Goal: Task Accomplishment & Management: Manage account settings

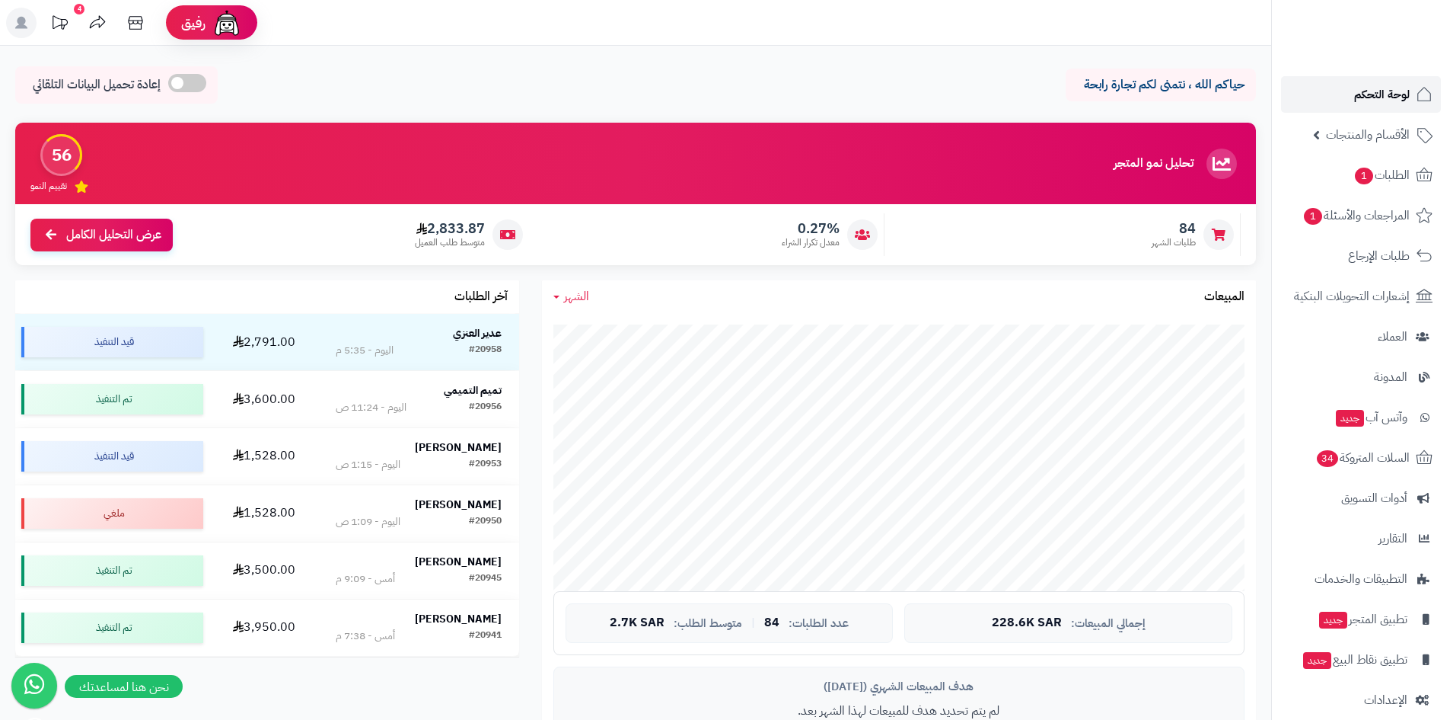
click at [1337, 103] on link "لوحة التحكم" at bounding box center [1361, 94] width 160 height 37
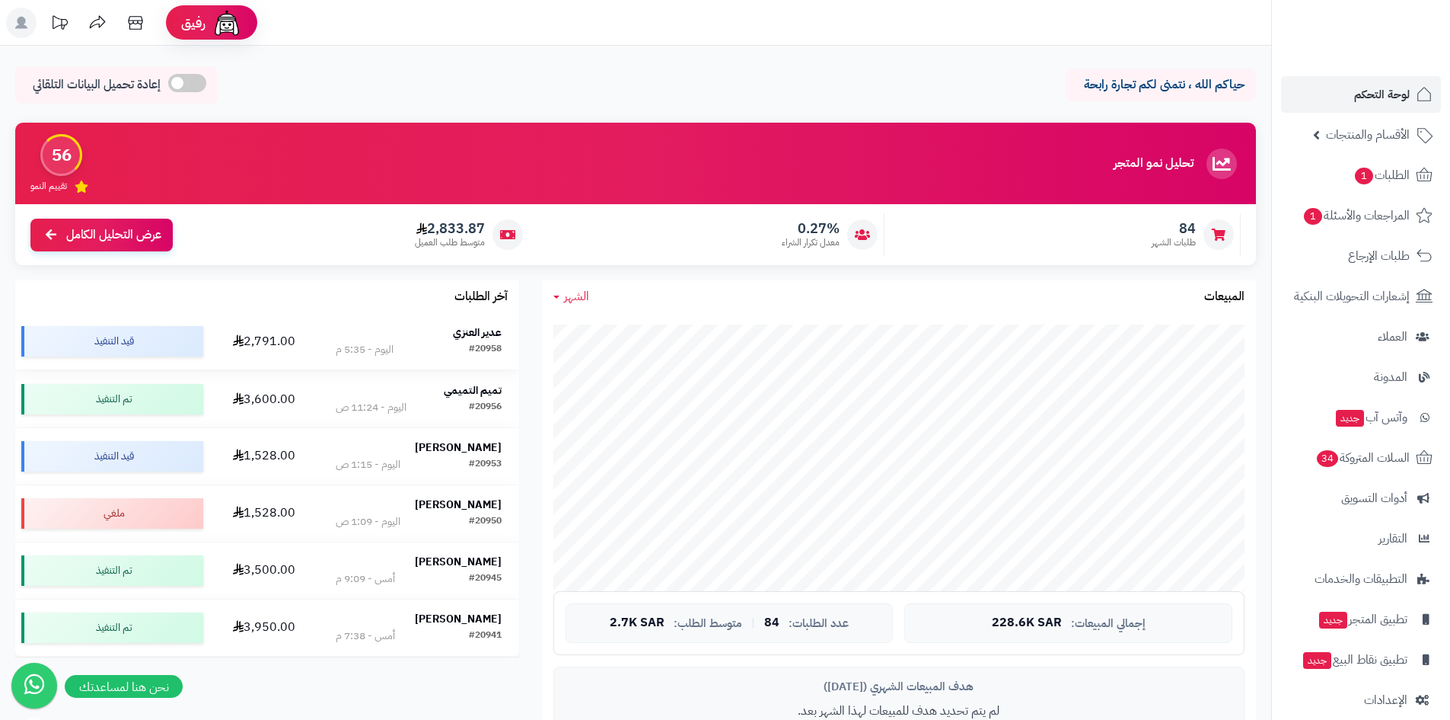
click at [466, 329] on strong "عدير العنزي" at bounding box center [477, 332] width 49 height 16
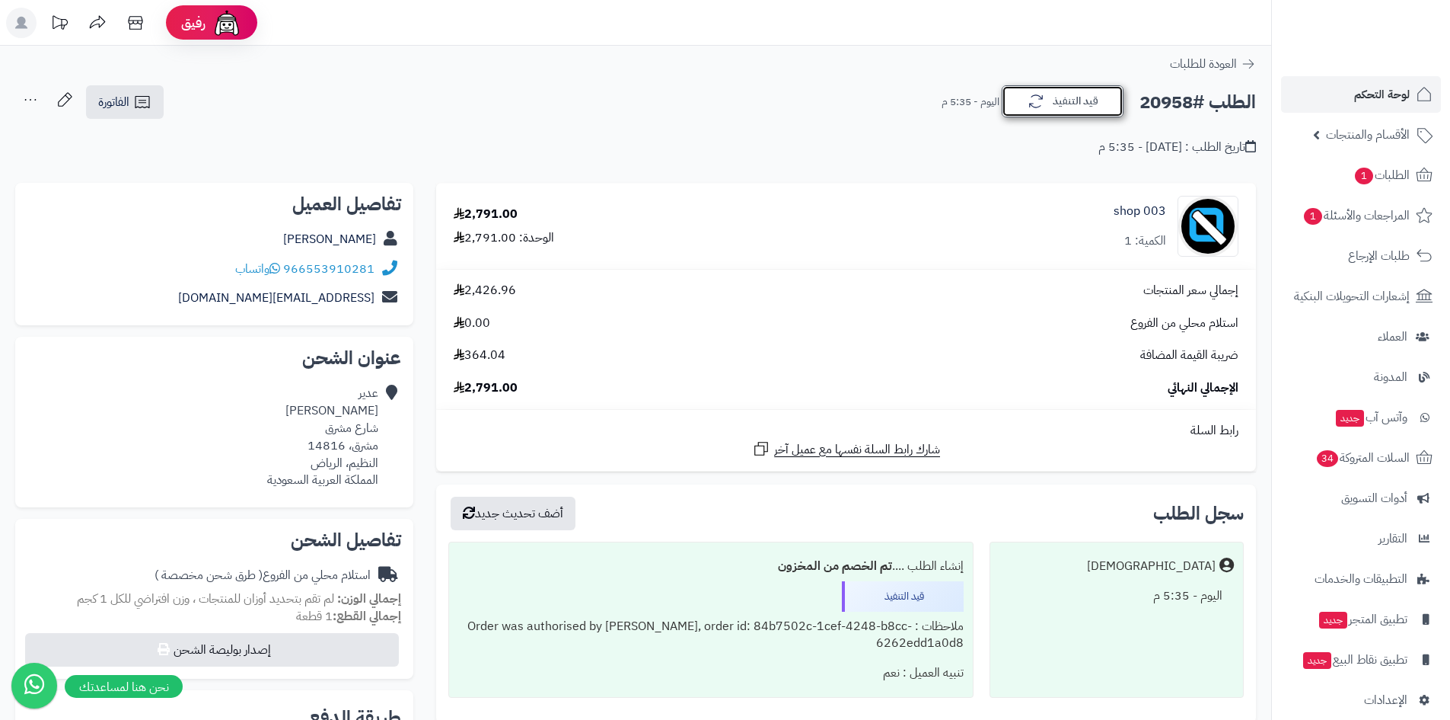
click at [1077, 104] on button "قيد التنفيذ" at bounding box center [1063, 101] width 122 height 32
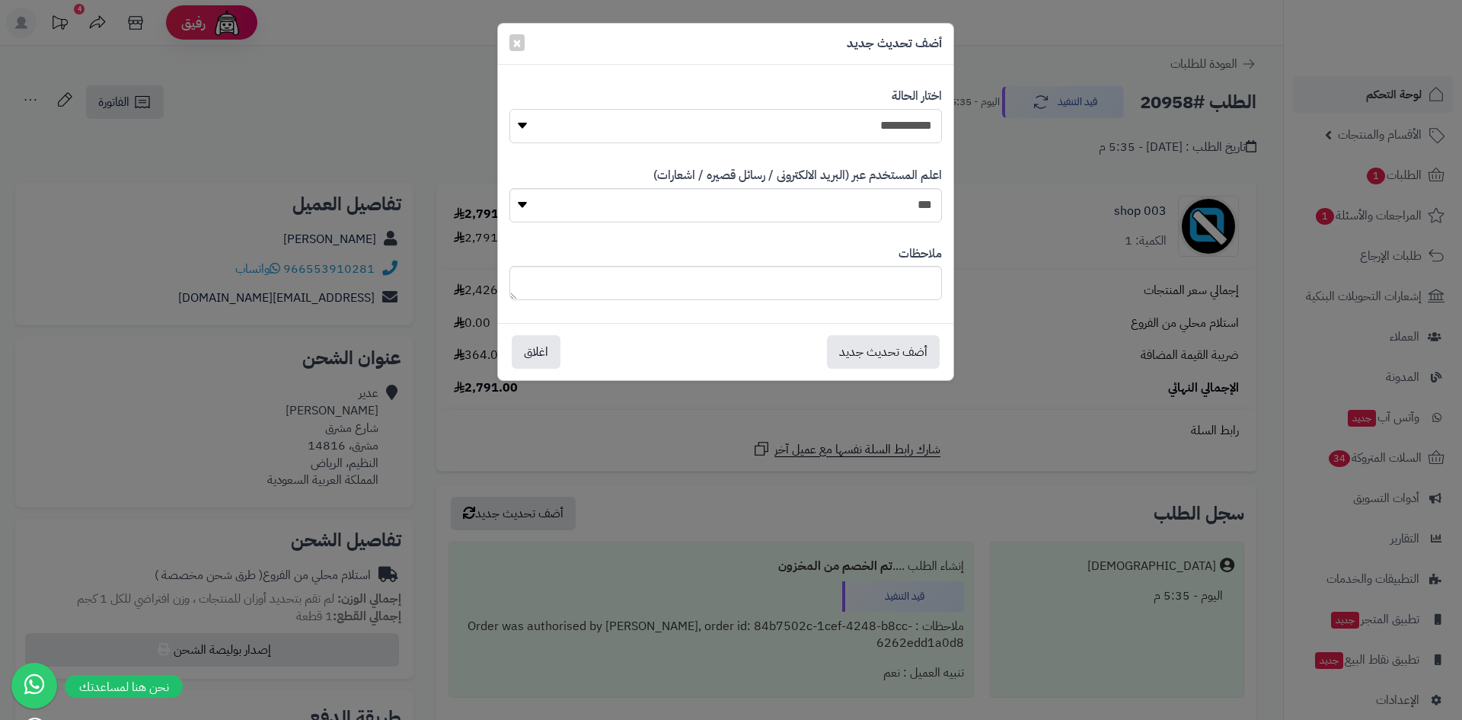
drag, startPoint x: 871, startPoint y: 119, endPoint x: 871, endPoint y: 128, distance: 9.1
click at [871, 119] on select "**********" at bounding box center [725, 126] width 432 height 34
select select "*"
click at [509, 109] on select "**********" at bounding box center [725, 126] width 432 height 34
drag, startPoint x: 905, startPoint y: 333, endPoint x: 905, endPoint y: 343, distance: 10.7
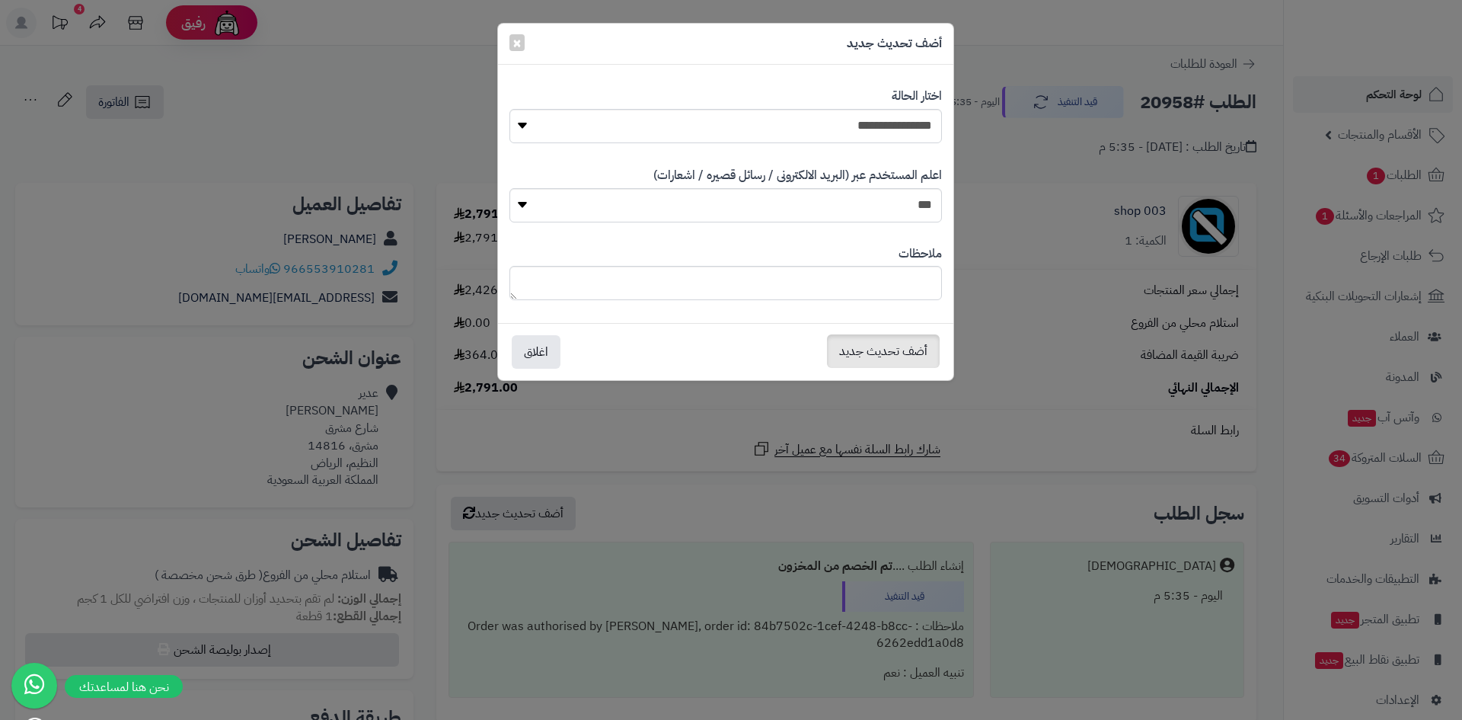
click at [905, 341] on div "أضف تحديث جديد اغلاق" at bounding box center [725, 351] width 455 height 57
click at [905, 343] on button "أضف تحديث جديد" at bounding box center [883, 351] width 113 height 34
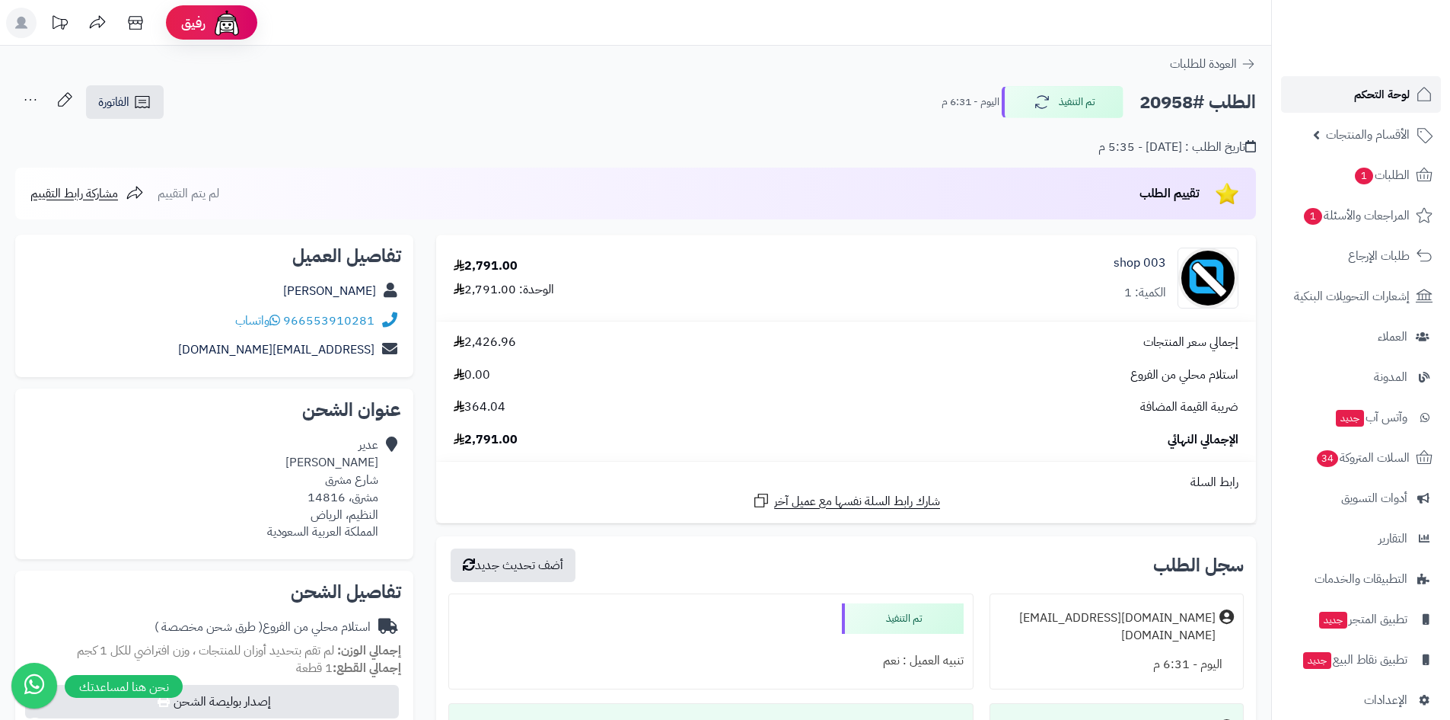
click at [1401, 94] on span "لوحة التحكم" at bounding box center [1383, 94] width 56 height 21
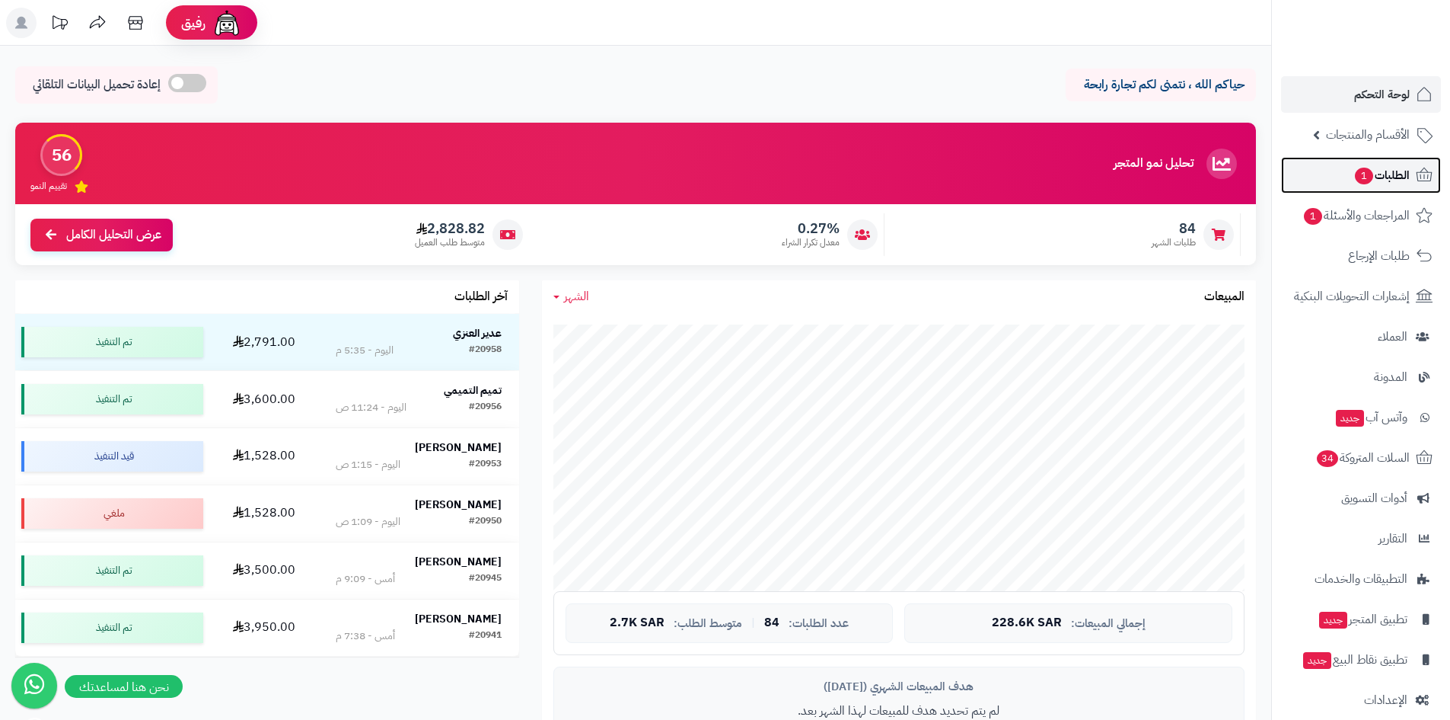
click at [1335, 180] on link "الطلبات 1" at bounding box center [1361, 175] width 160 height 37
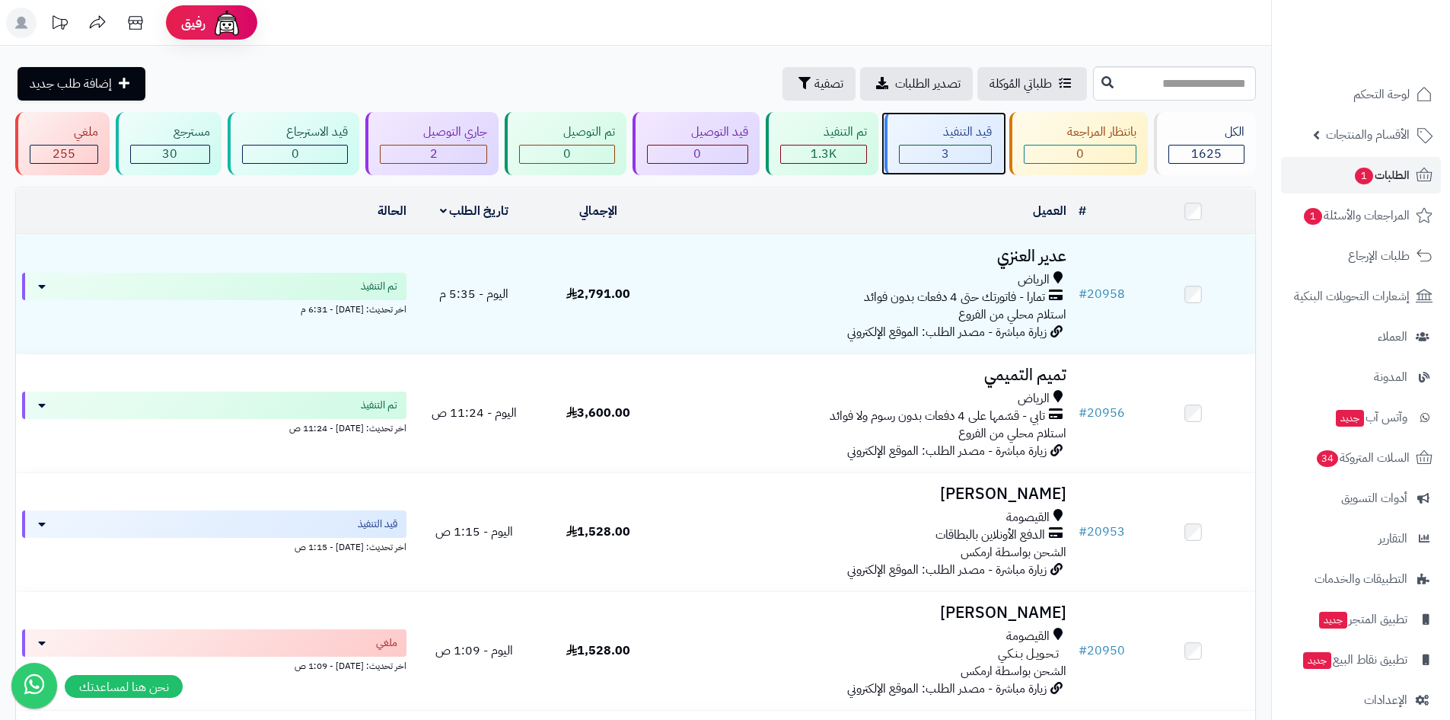
click at [930, 152] on div "3" at bounding box center [945, 154] width 91 height 18
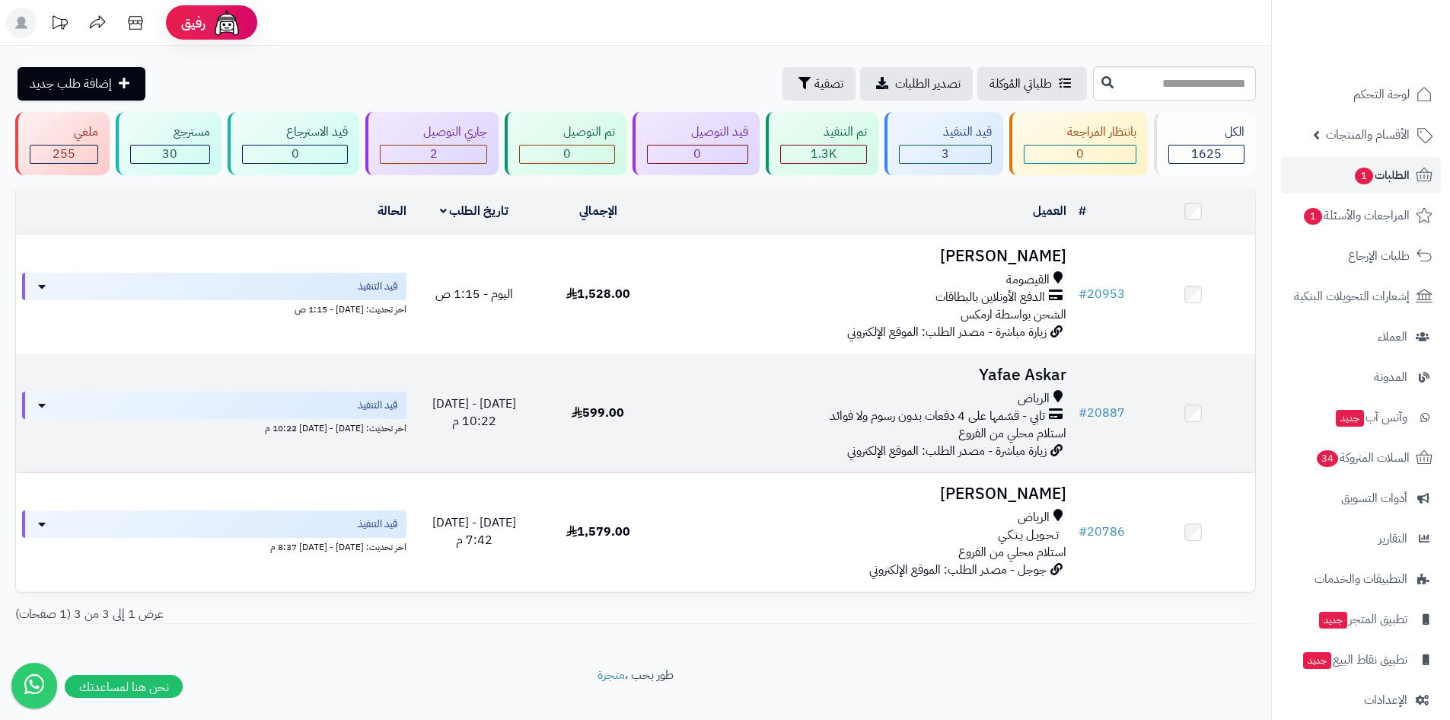
click at [964, 369] on h3 "Yafae Askar" at bounding box center [866, 375] width 401 height 18
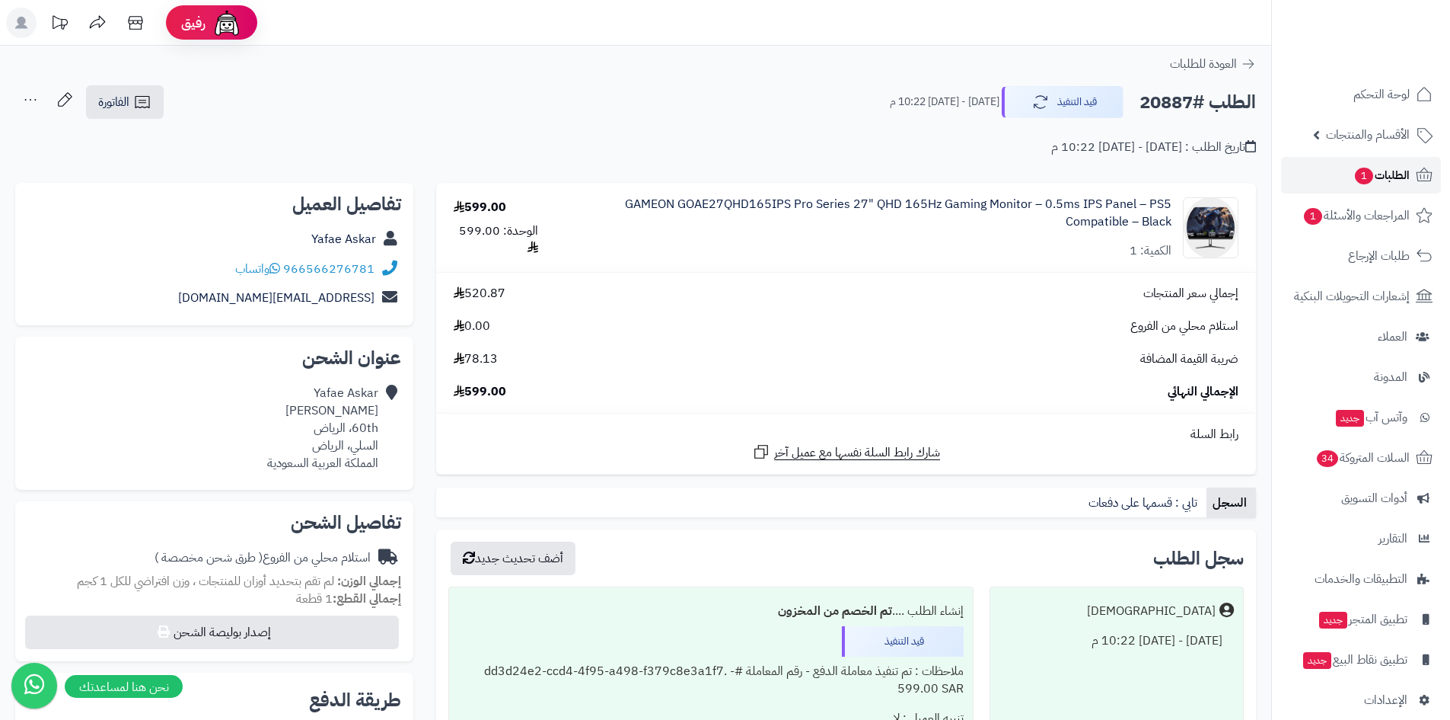
click at [1324, 174] on link "الطلبات 1" at bounding box center [1361, 175] width 160 height 37
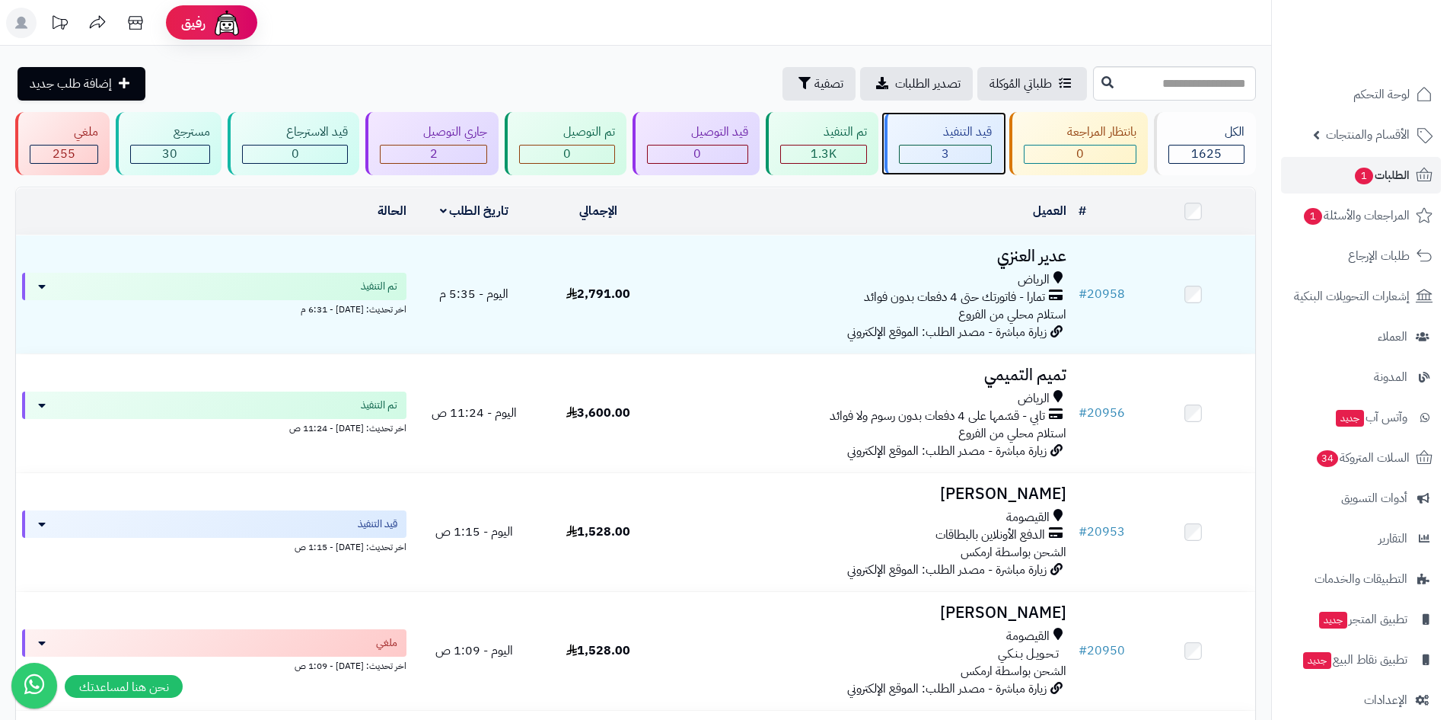
click at [942, 155] on div "3" at bounding box center [945, 154] width 91 height 18
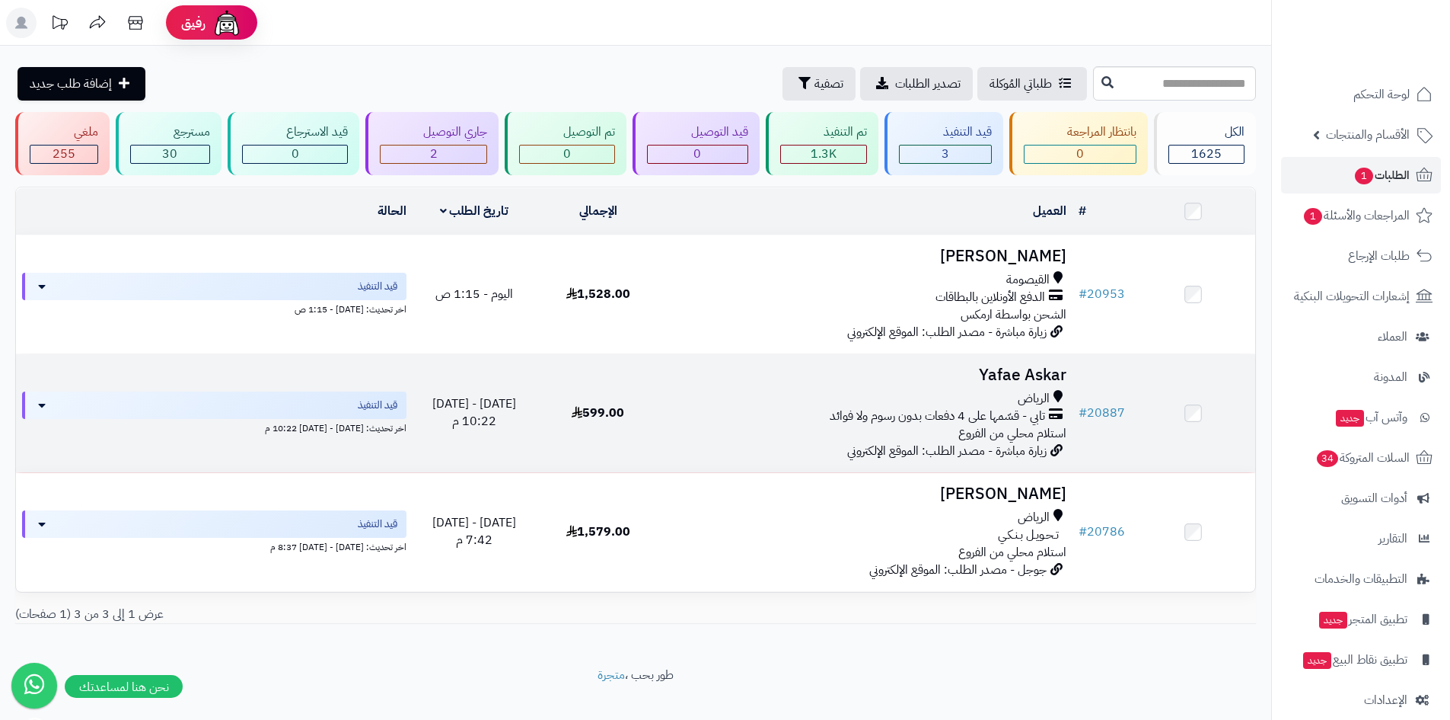
click at [1000, 367] on h3 "Yafae Askar" at bounding box center [866, 375] width 401 height 18
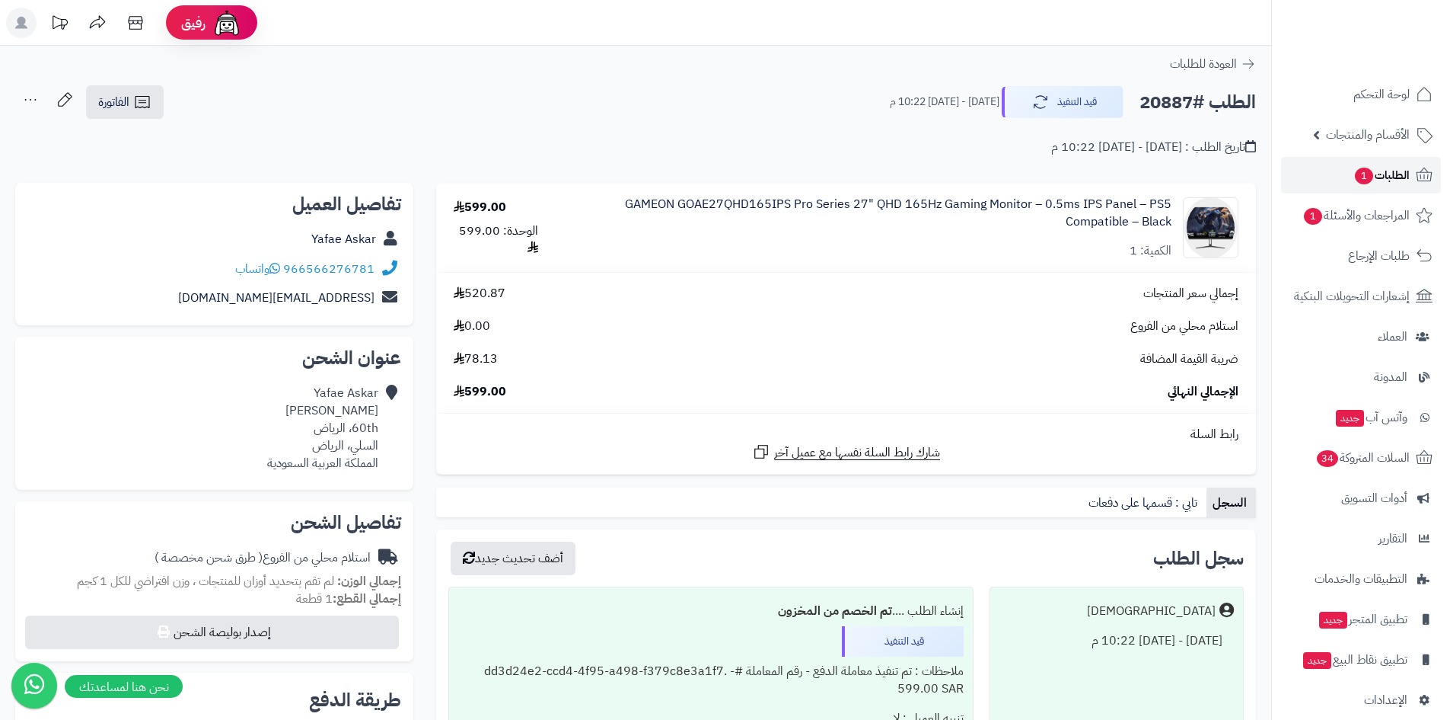
click at [1389, 185] on span "الطلبات 1" at bounding box center [1382, 174] width 56 height 21
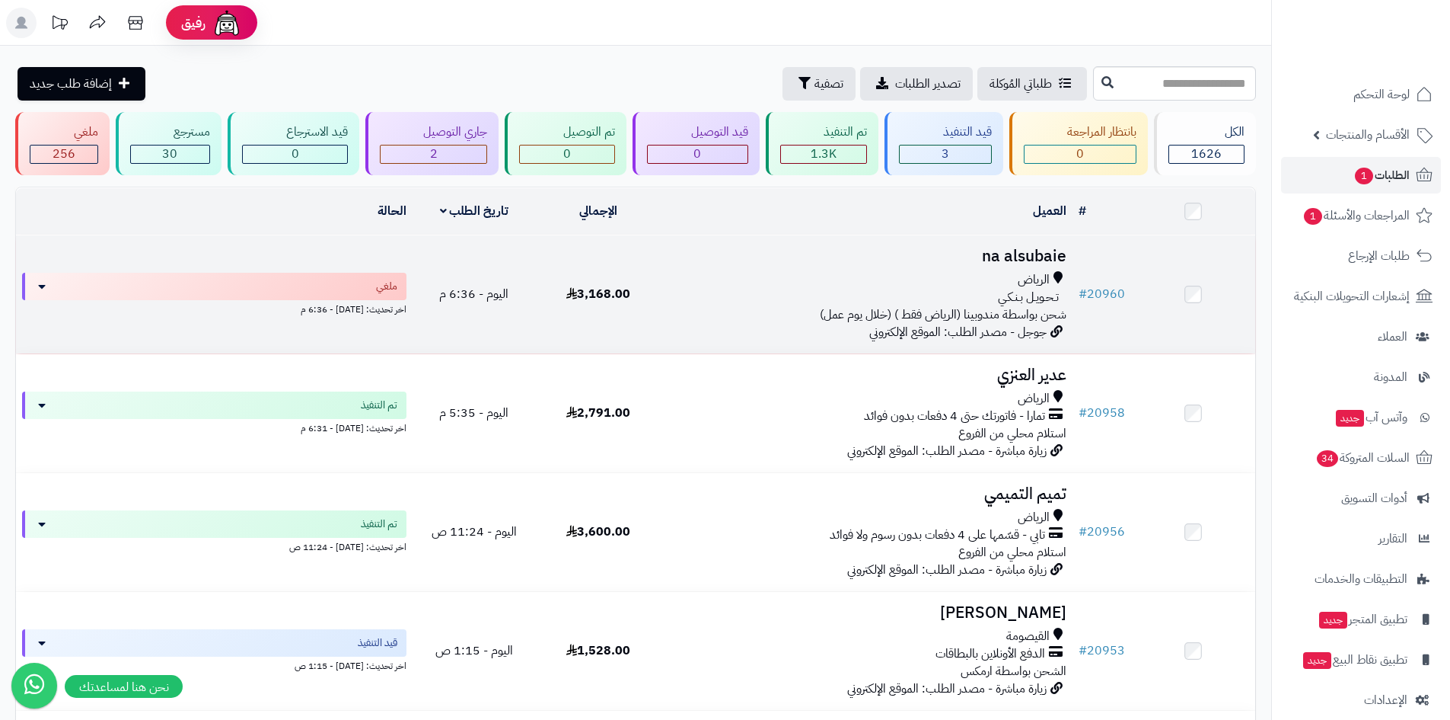
click at [1007, 247] on h3 "na alsubaie" at bounding box center [866, 256] width 401 height 18
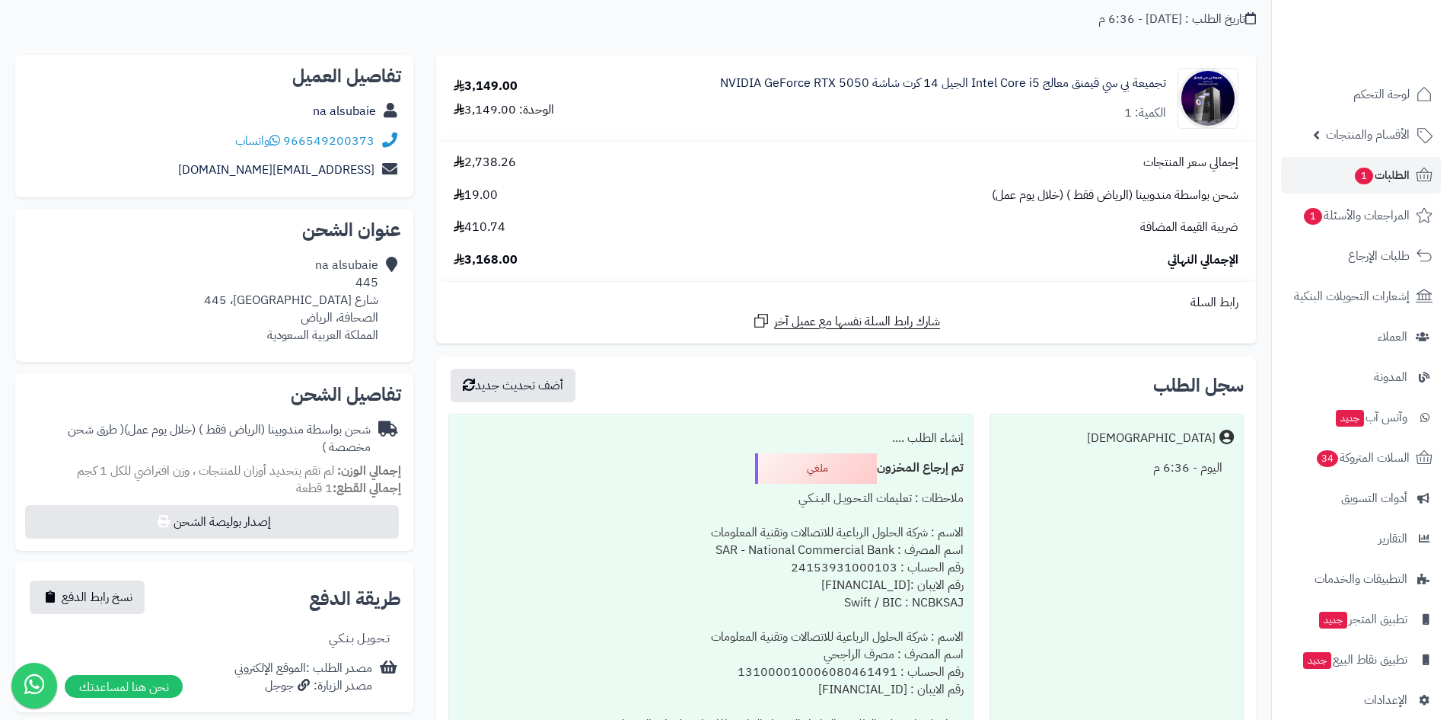
scroll to position [152, 0]
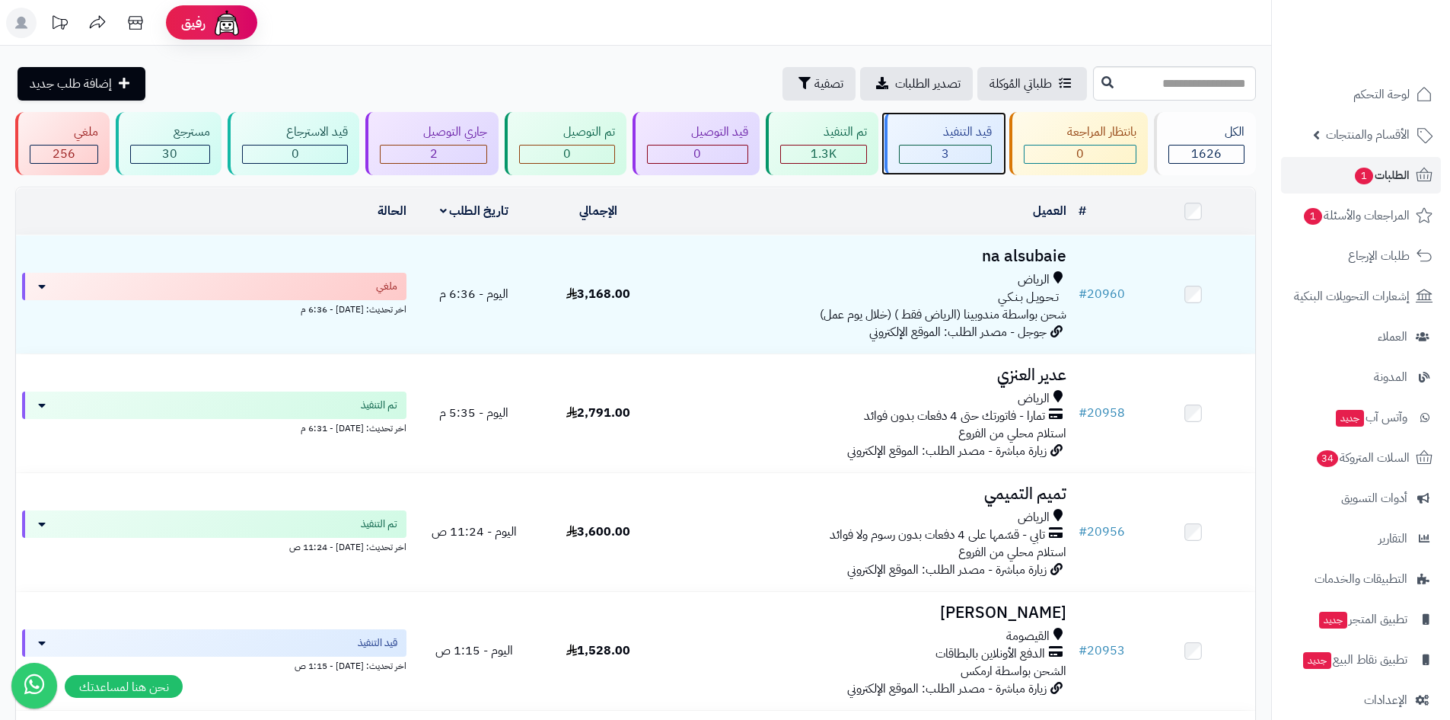
click at [930, 158] on div "3" at bounding box center [945, 154] width 91 height 18
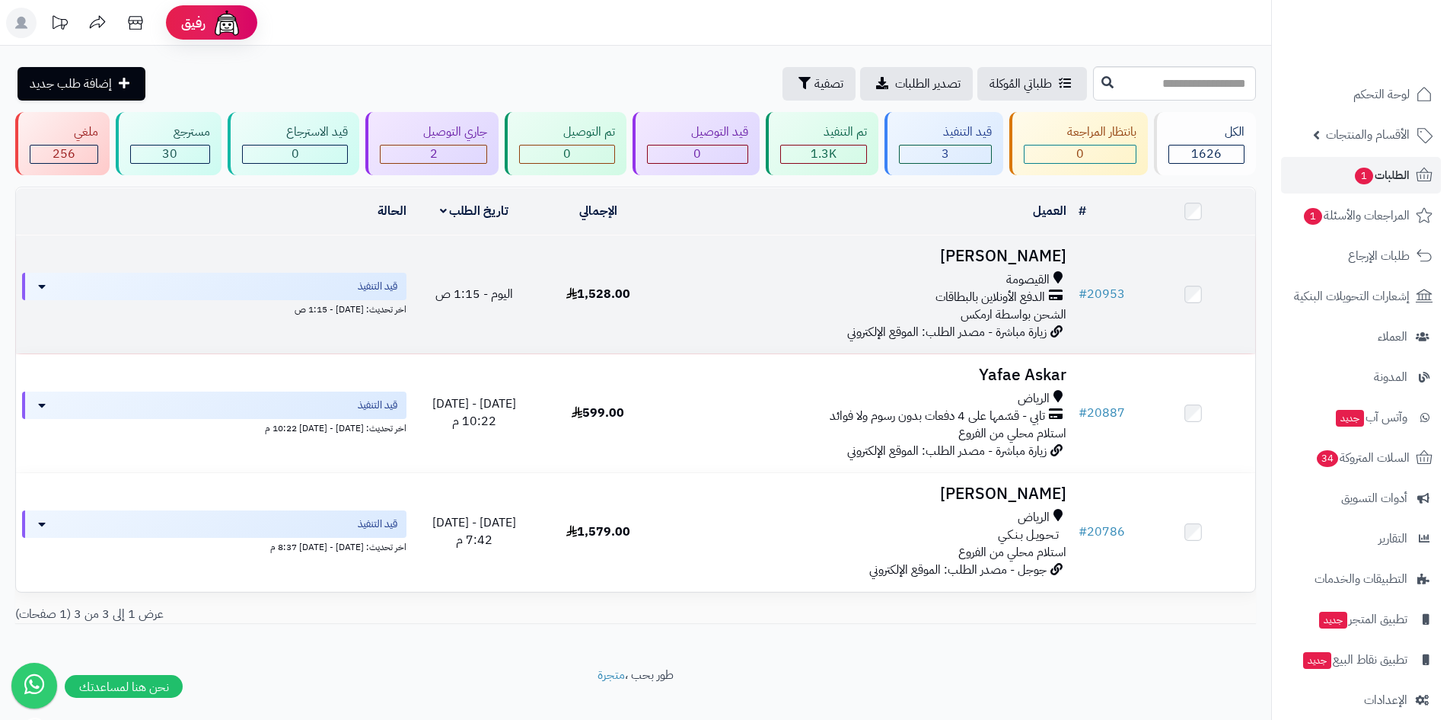
click at [1007, 247] on h3 "[PERSON_NAME]" at bounding box center [866, 256] width 401 height 18
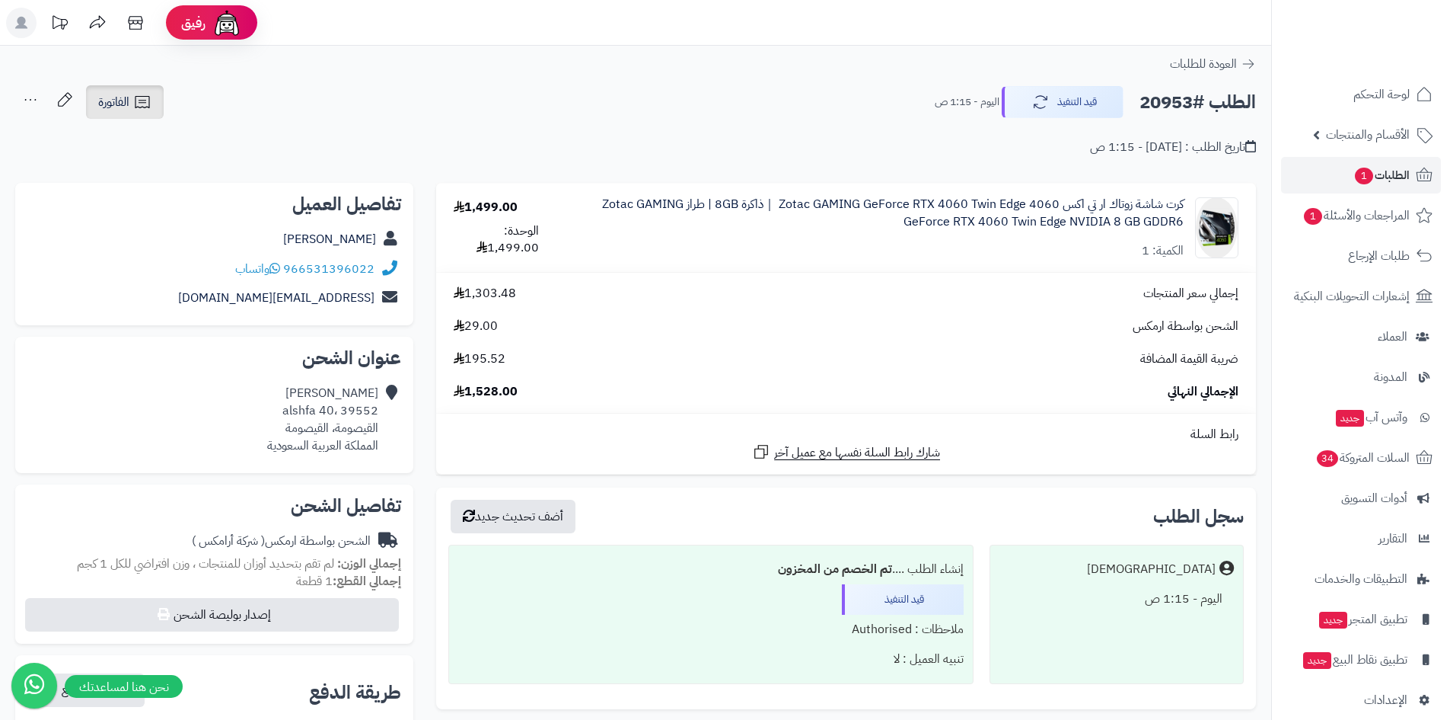
click at [125, 100] on span "الفاتورة" at bounding box center [113, 102] width 31 height 18
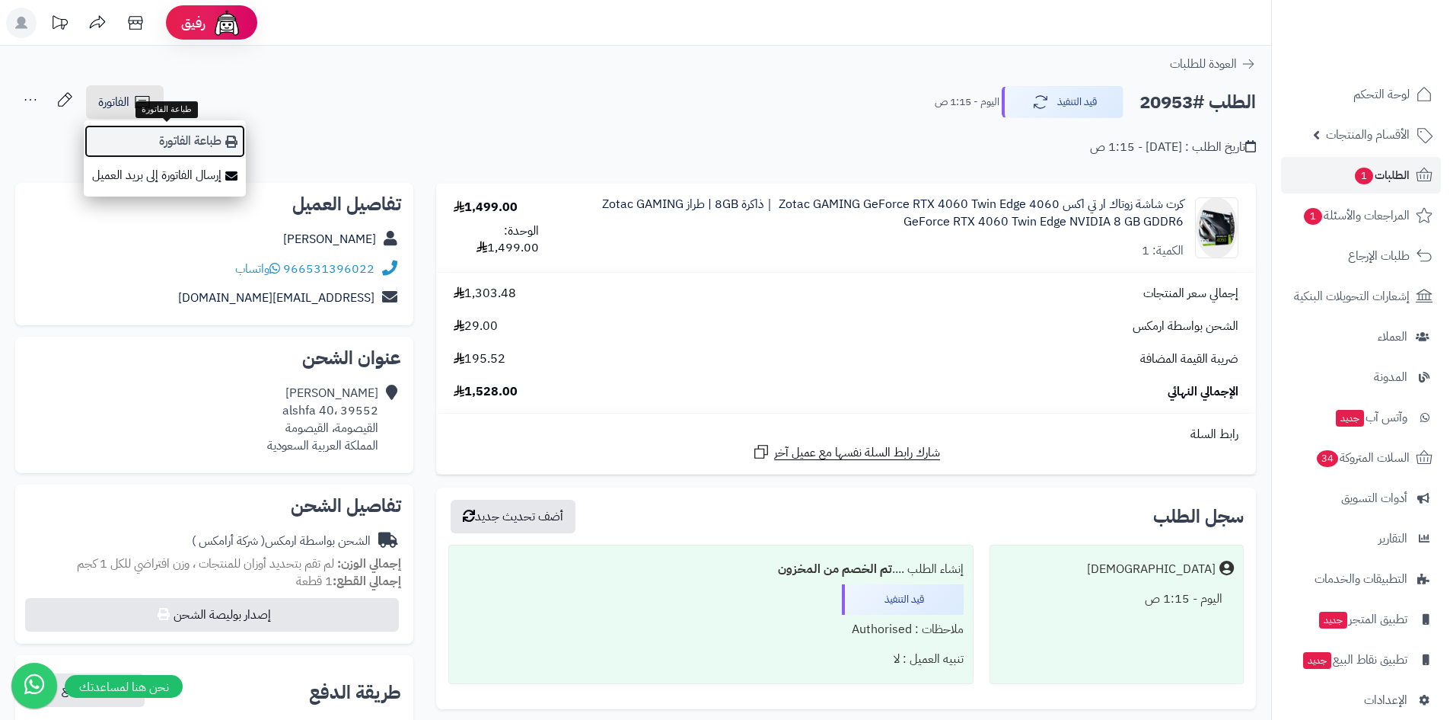
click at [136, 132] on link "طباعة الفاتورة" at bounding box center [165, 141] width 162 height 34
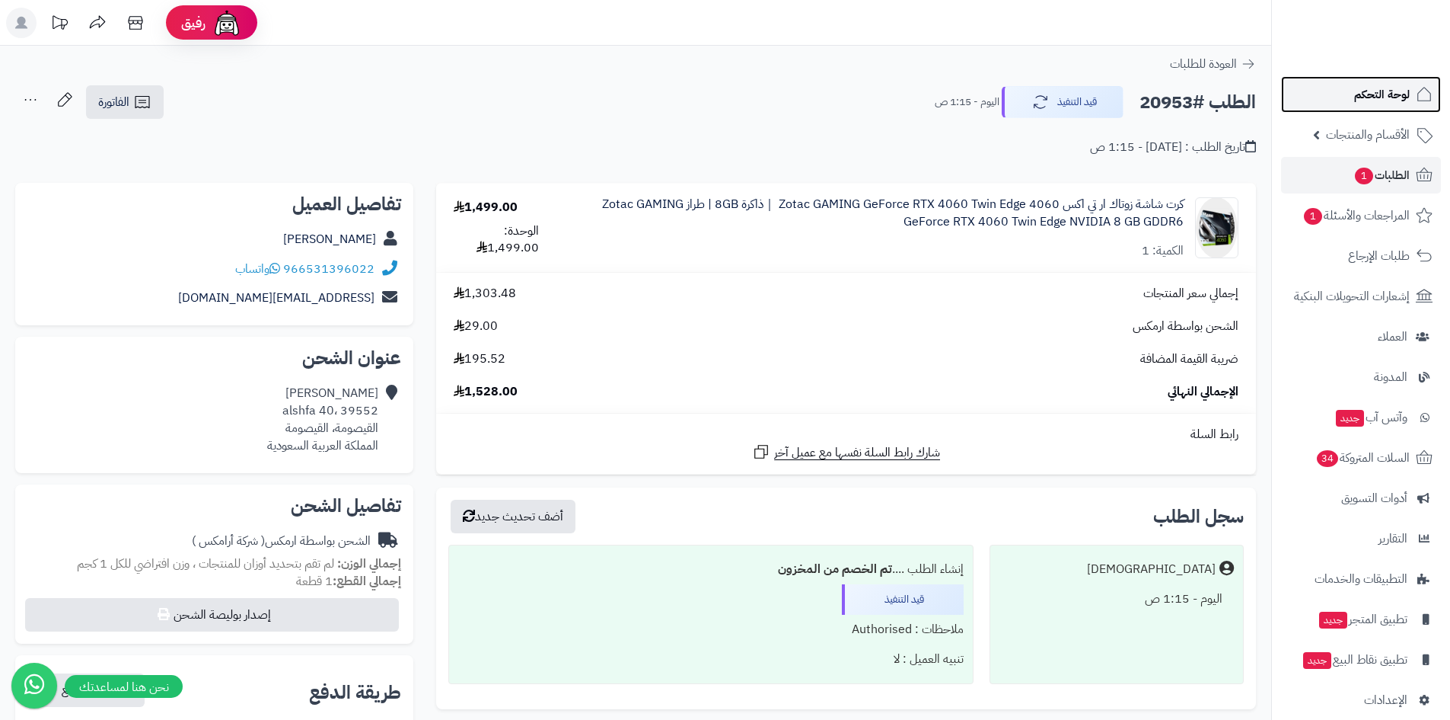
click at [1304, 90] on link "لوحة التحكم" at bounding box center [1361, 94] width 160 height 37
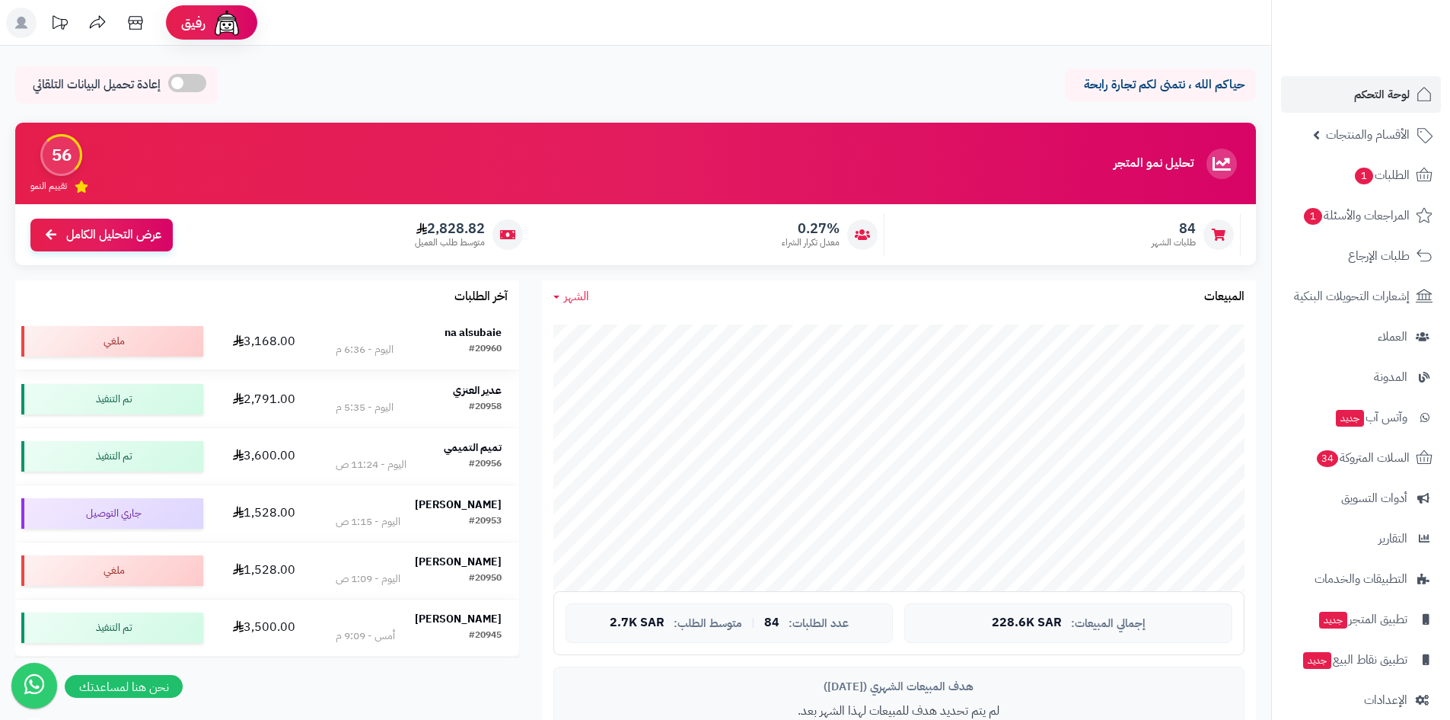
click at [394, 336] on div "na alsubaie" at bounding box center [419, 332] width 166 height 15
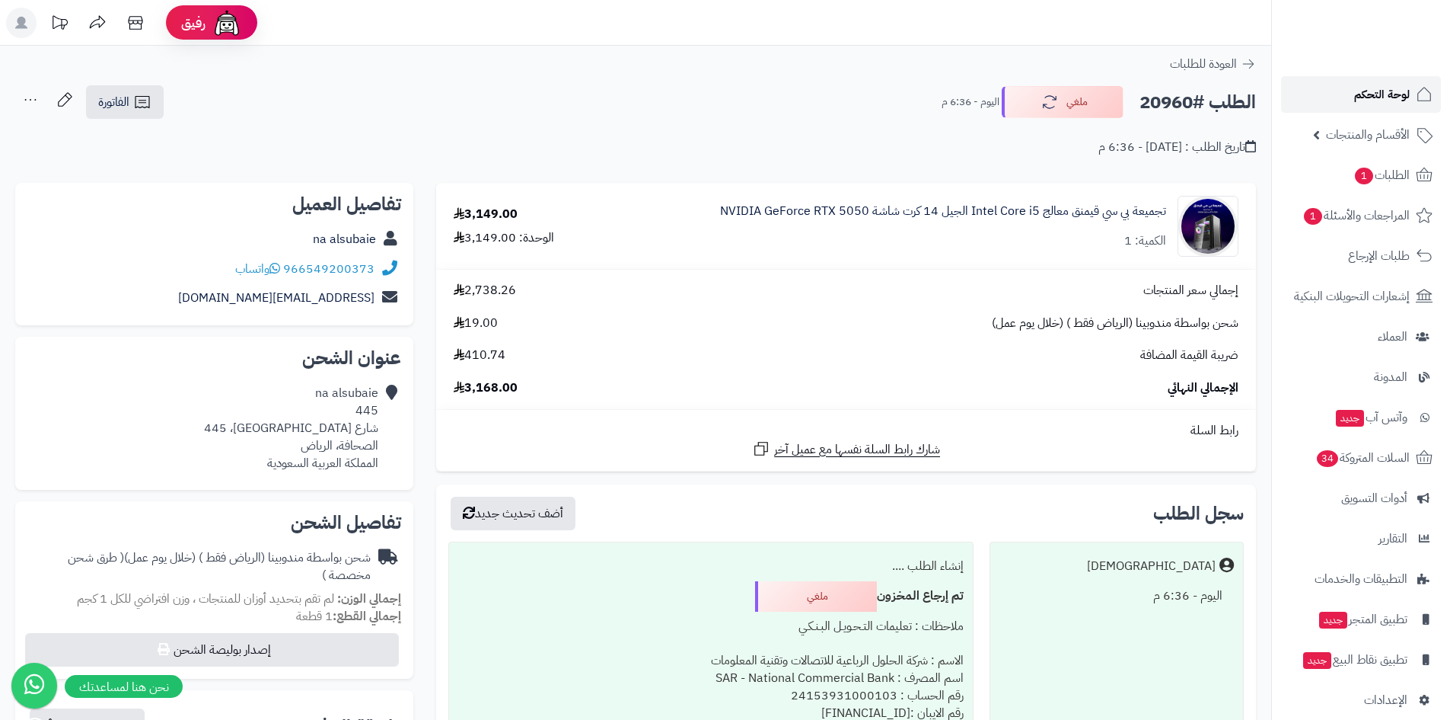
click at [1357, 86] on span "لوحة التحكم" at bounding box center [1383, 94] width 56 height 21
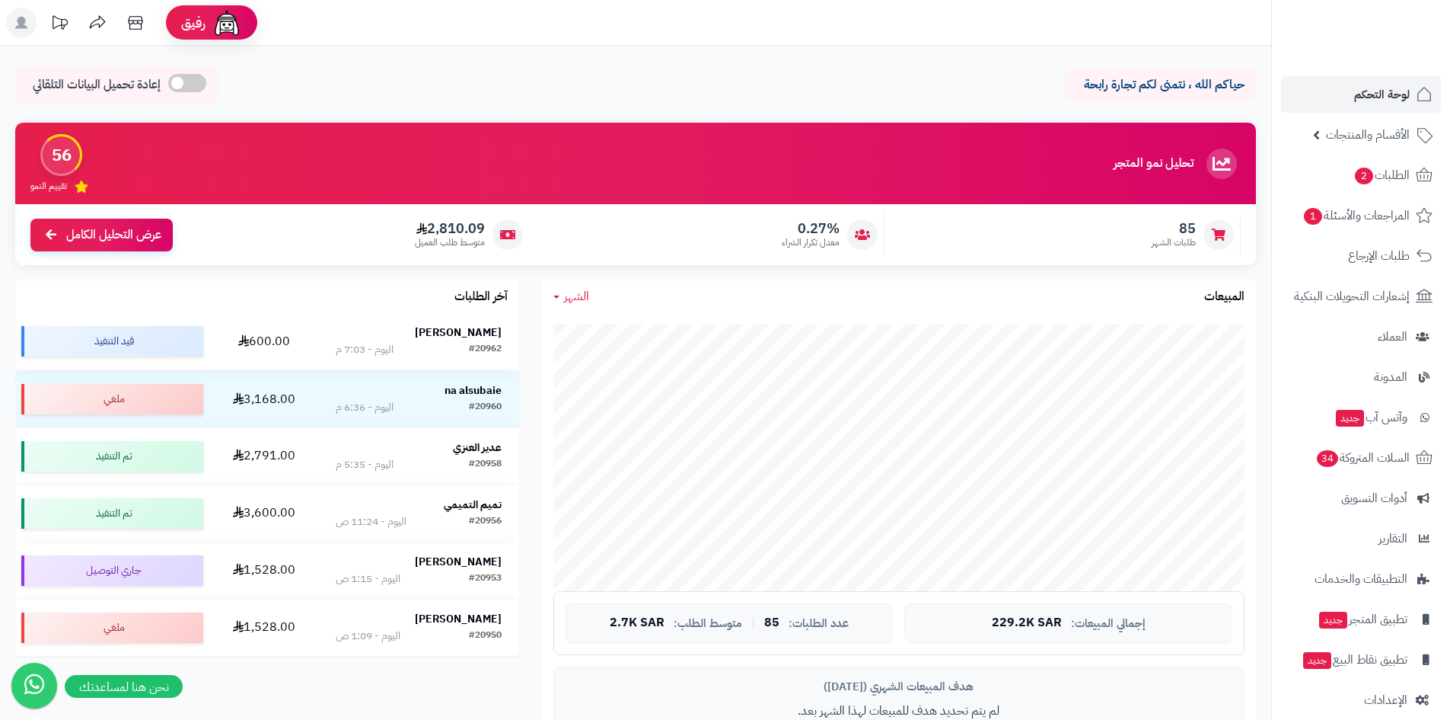
click at [477, 330] on strong "[PERSON_NAME]" at bounding box center [458, 332] width 87 height 16
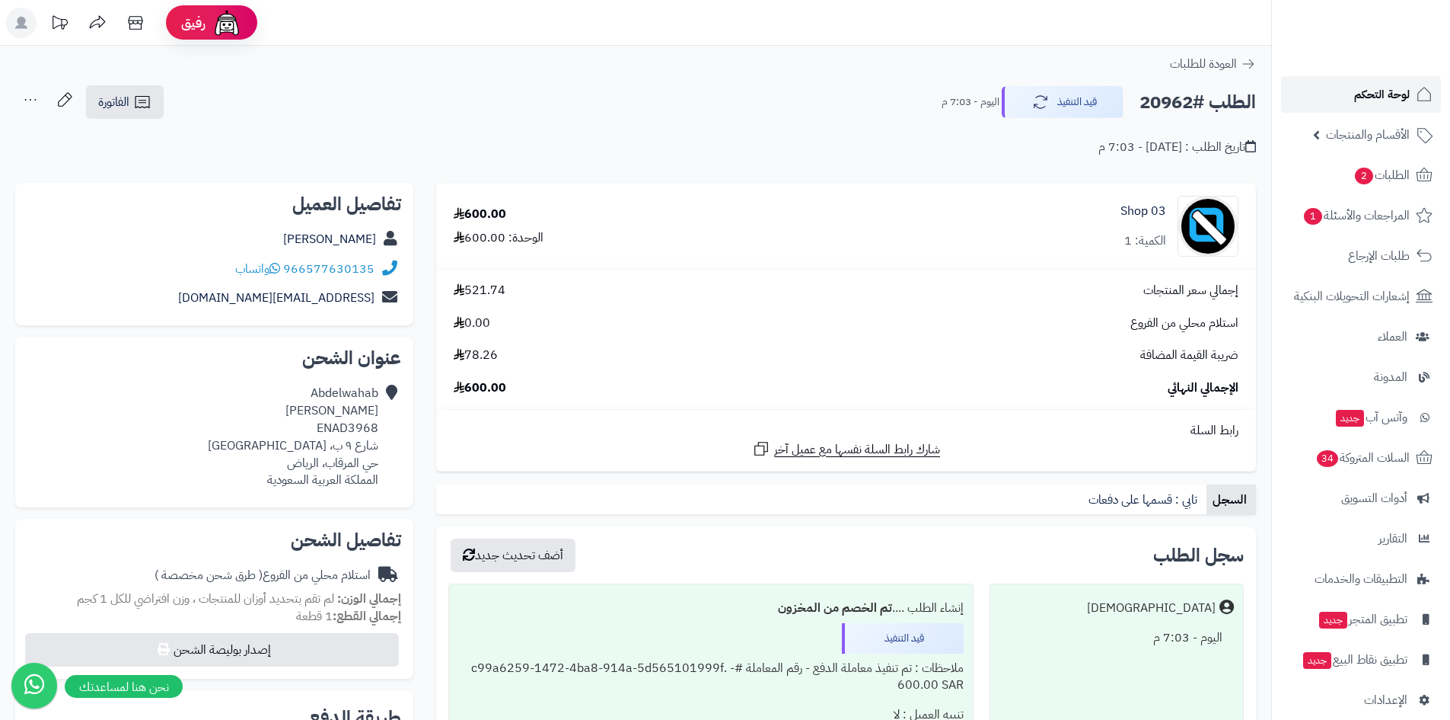
click at [1331, 90] on link "لوحة التحكم" at bounding box center [1361, 94] width 160 height 37
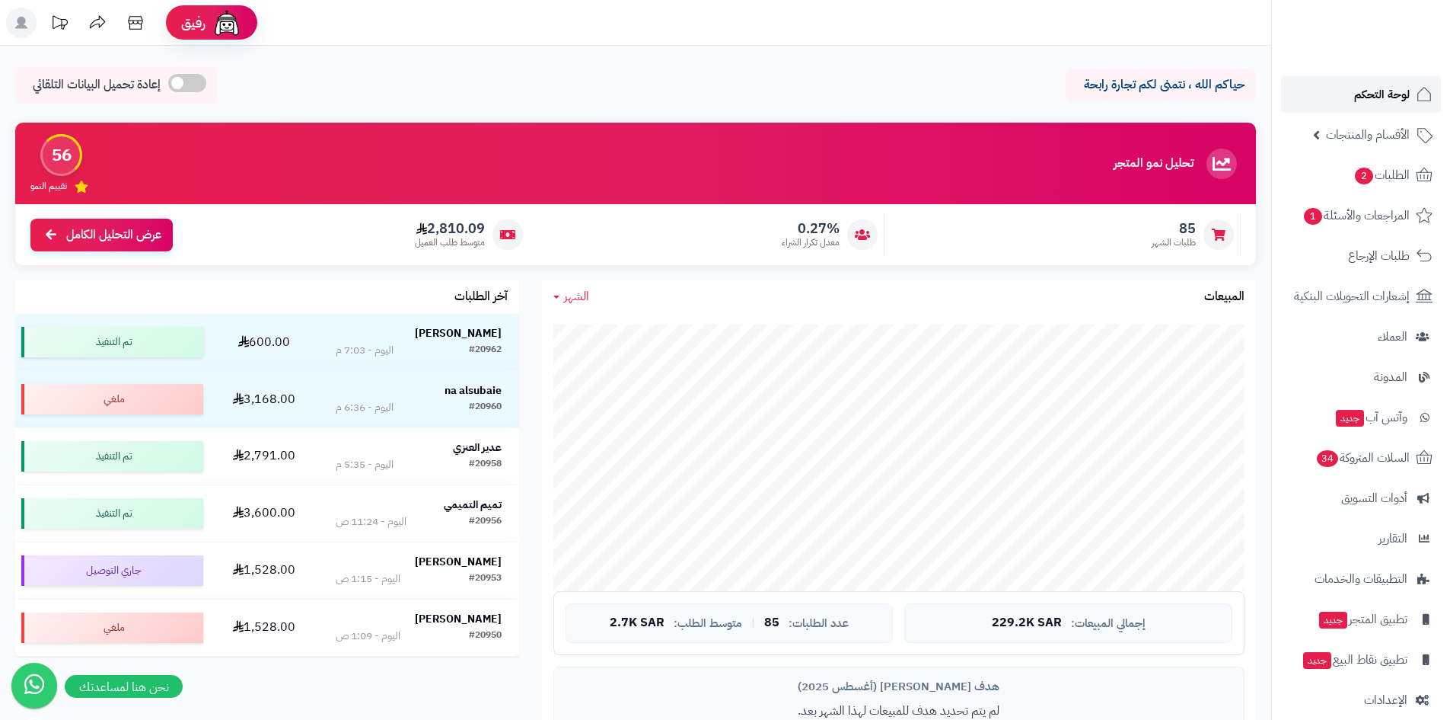
click at [1331, 112] on link "لوحة التحكم" at bounding box center [1361, 94] width 160 height 37
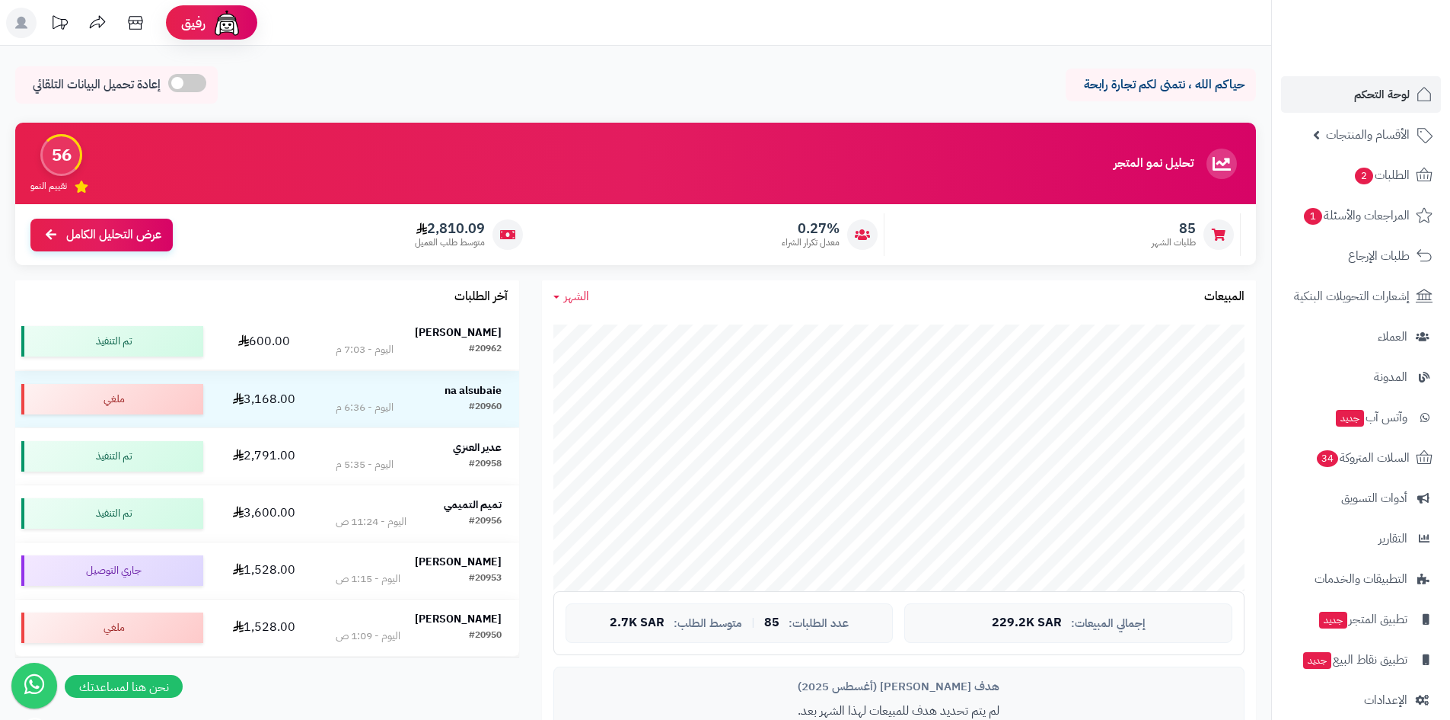
click at [478, 340] on strong "[PERSON_NAME]" at bounding box center [458, 332] width 87 height 16
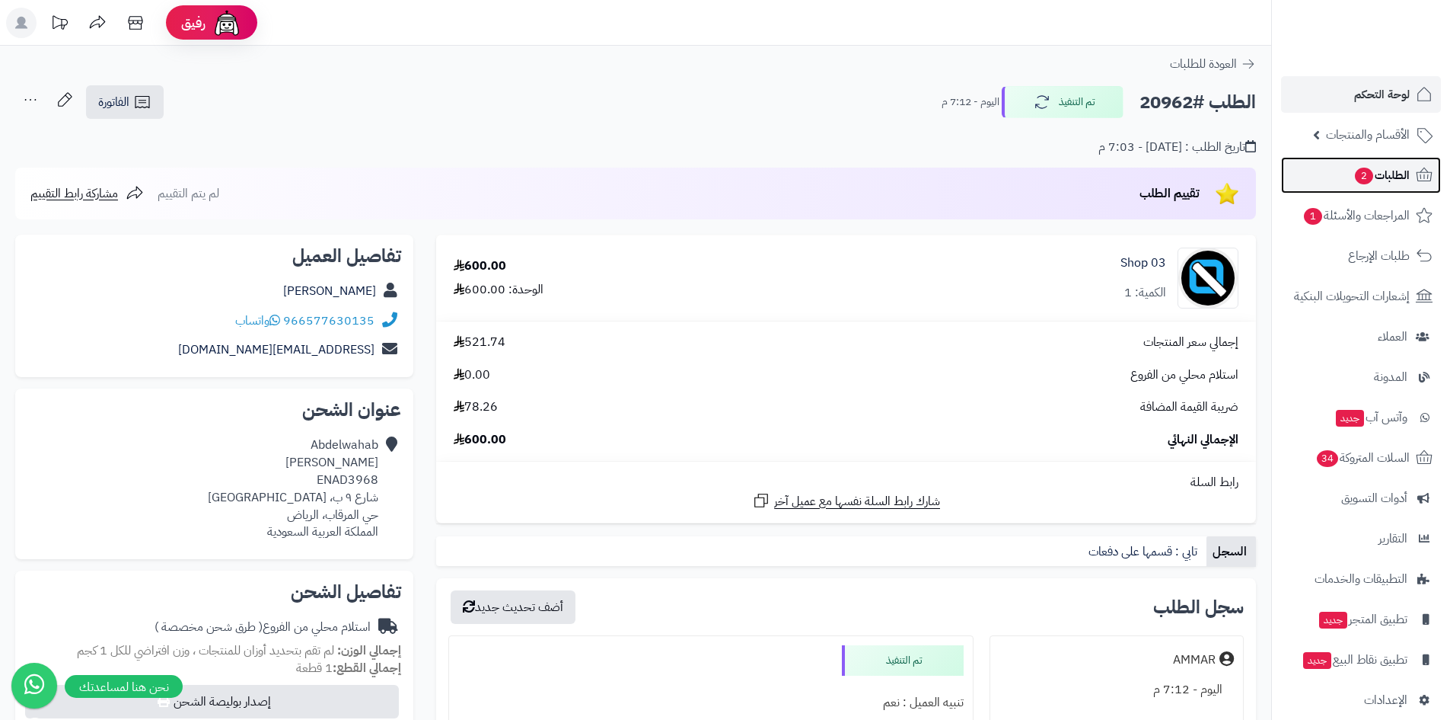
click at [1380, 170] on span "الطلبات 2" at bounding box center [1382, 174] width 56 height 21
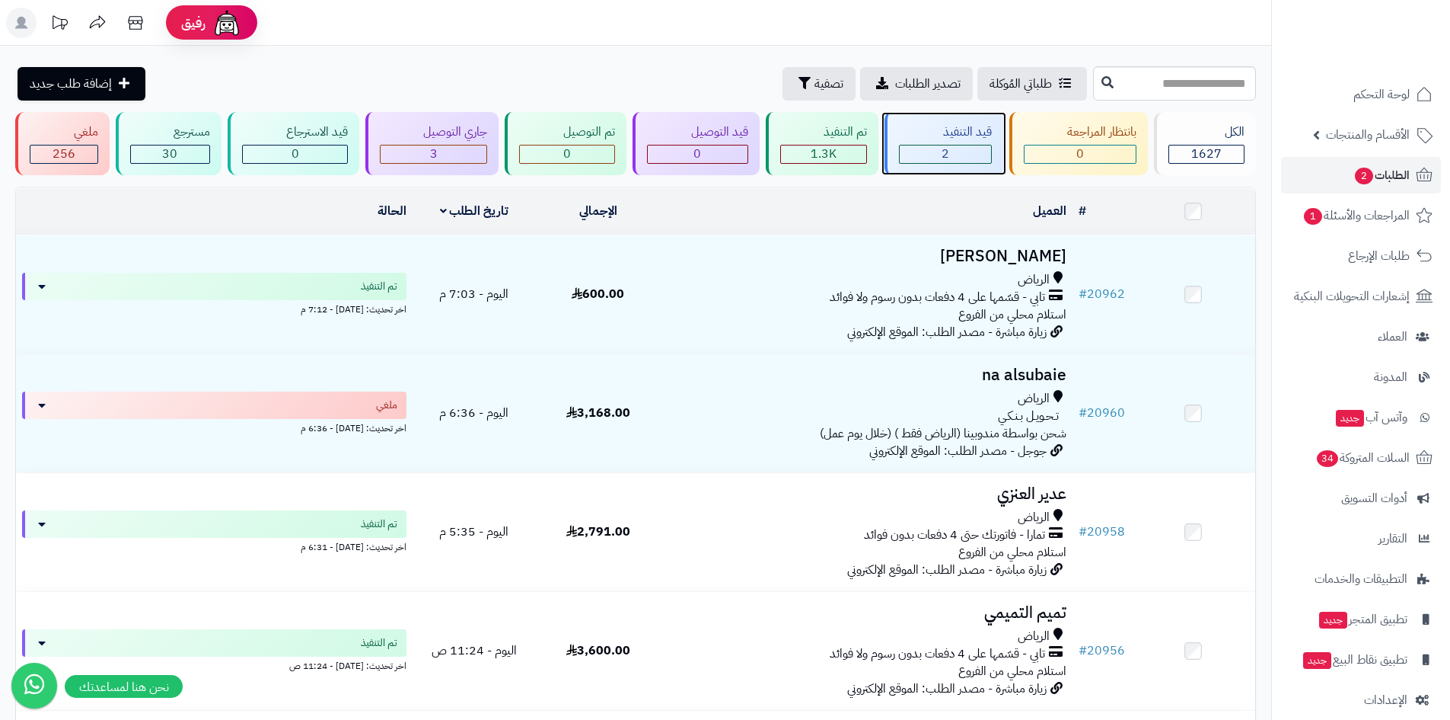
click at [967, 155] on div "2" at bounding box center [945, 154] width 91 height 18
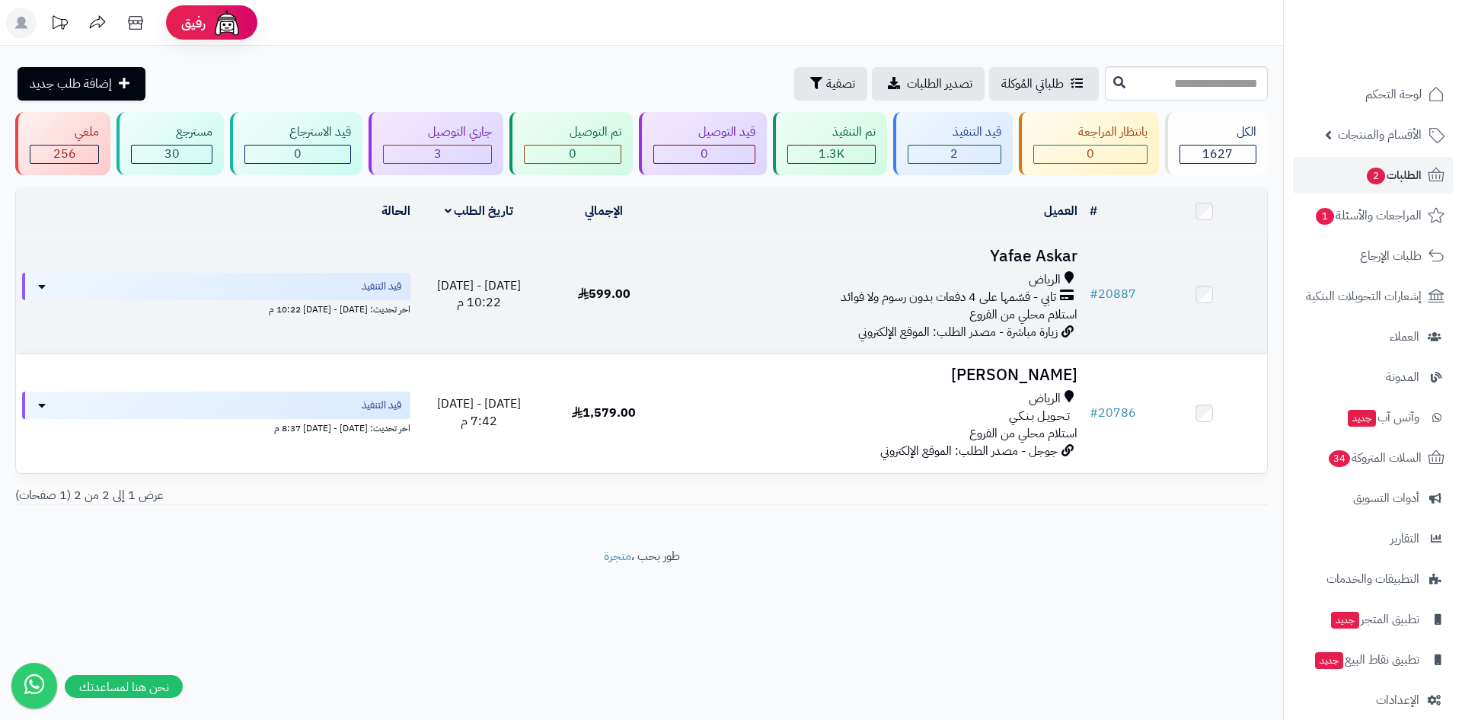
click at [996, 250] on h3 "Yafae Askar" at bounding box center [875, 256] width 404 height 18
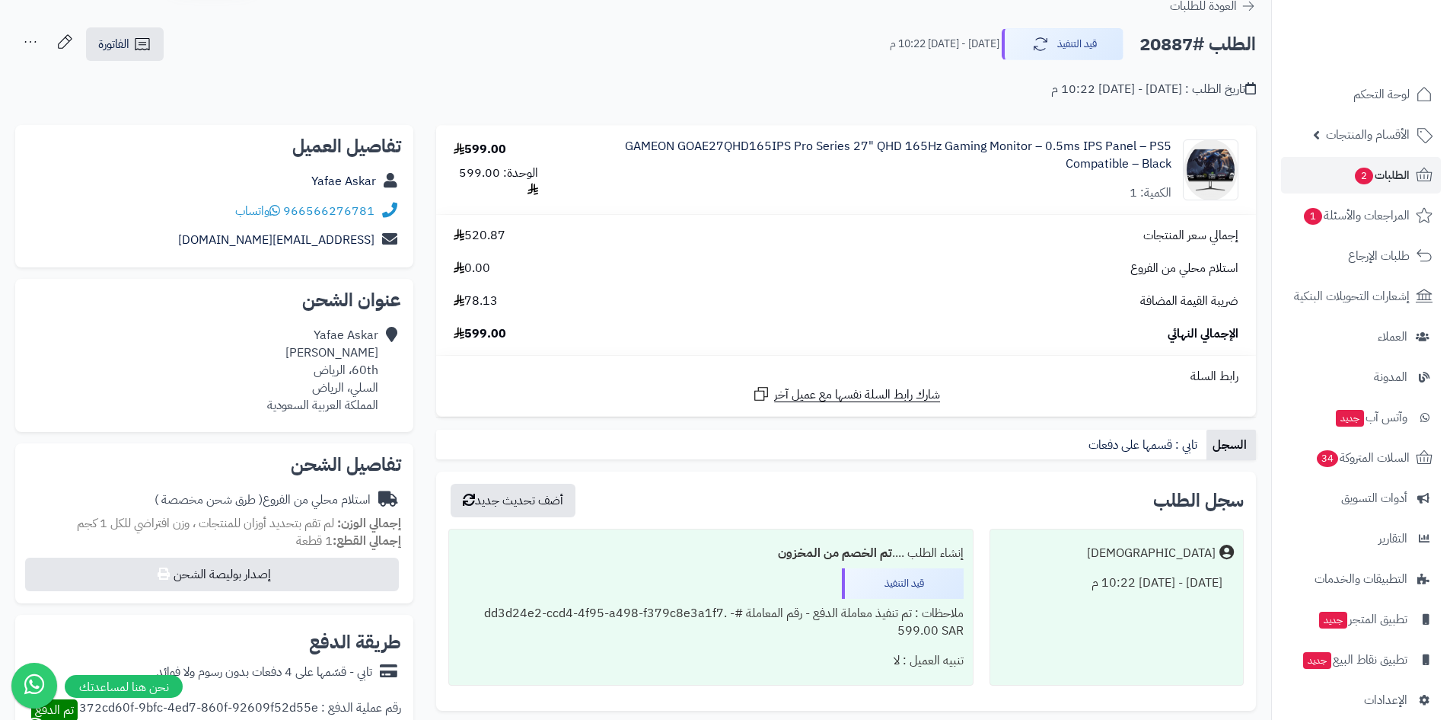
scroll to position [305, 0]
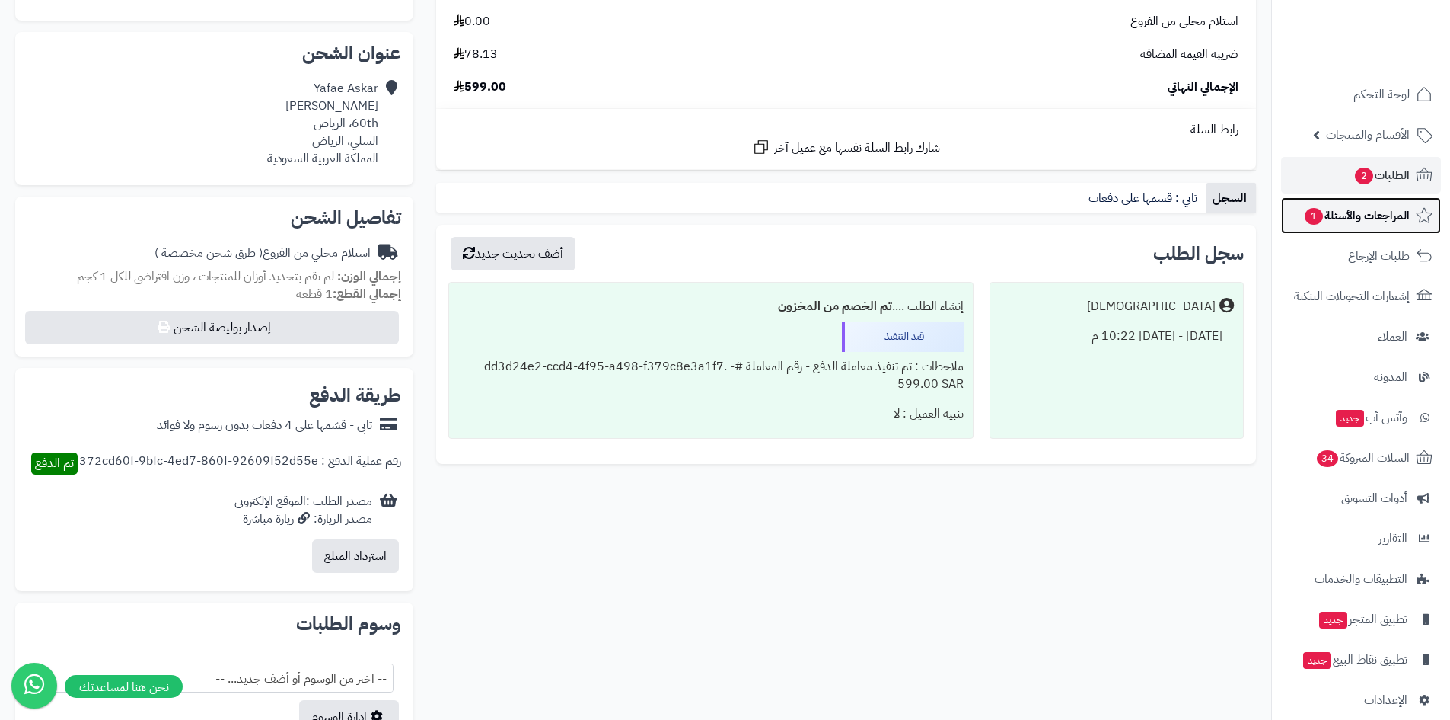
click at [1336, 209] on span "المراجعات والأسئلة 1" at bounding box center [1357, 215] width 107 height 21
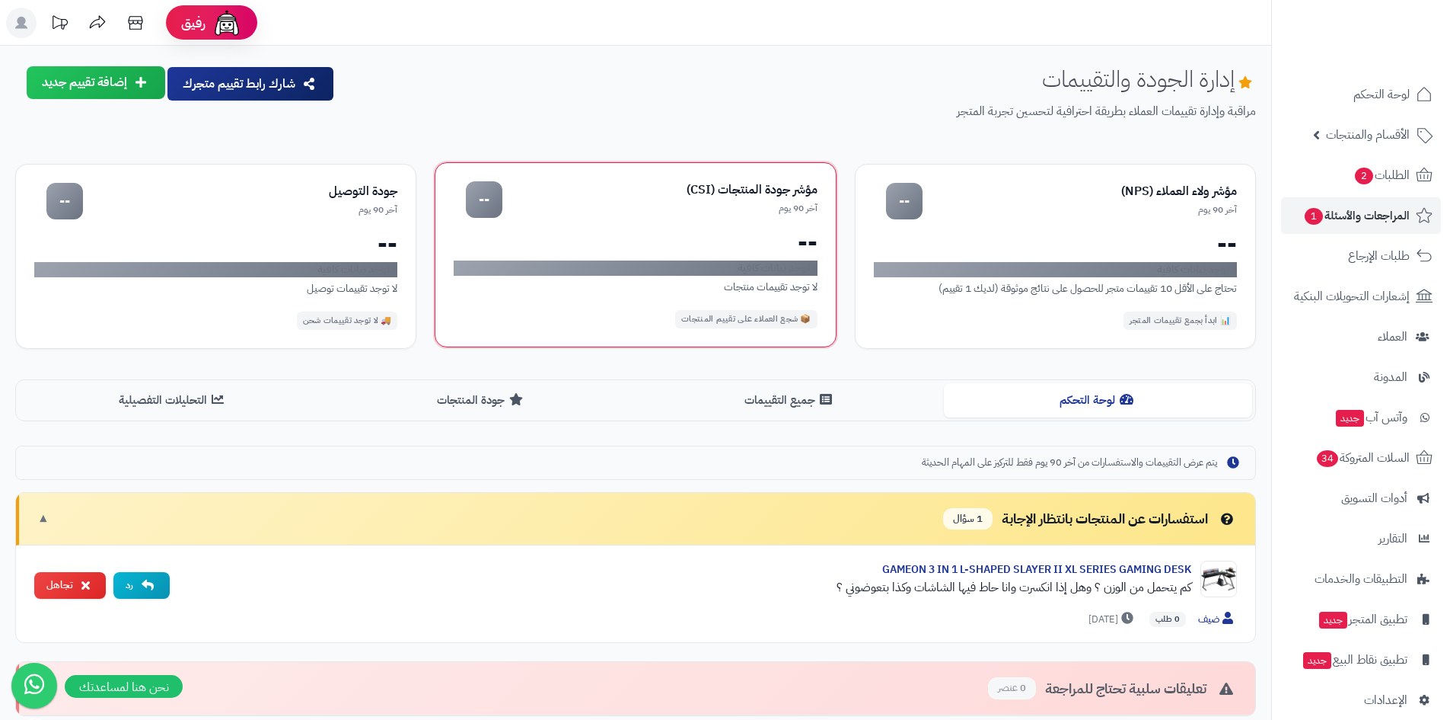
scroll to position [152, 0]
